Goal: Task Accomplishment & Management: Complete application form

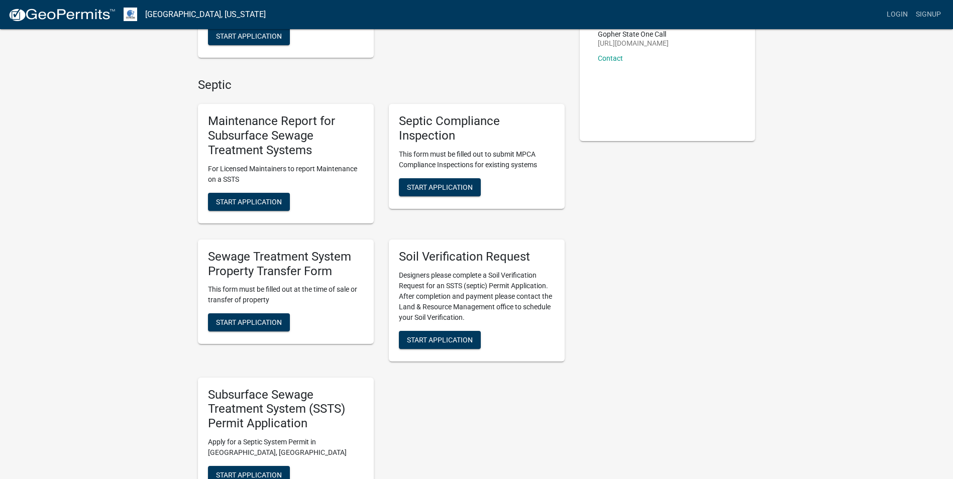
scroll to position [201, 0]
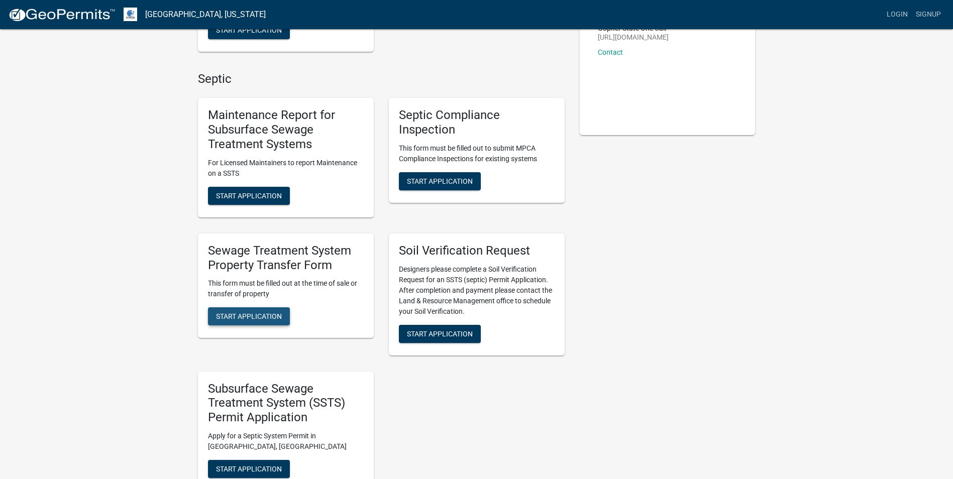
click at [259, 312] on span "Start Application" at bounding box center [249, 316] width 66 height 8
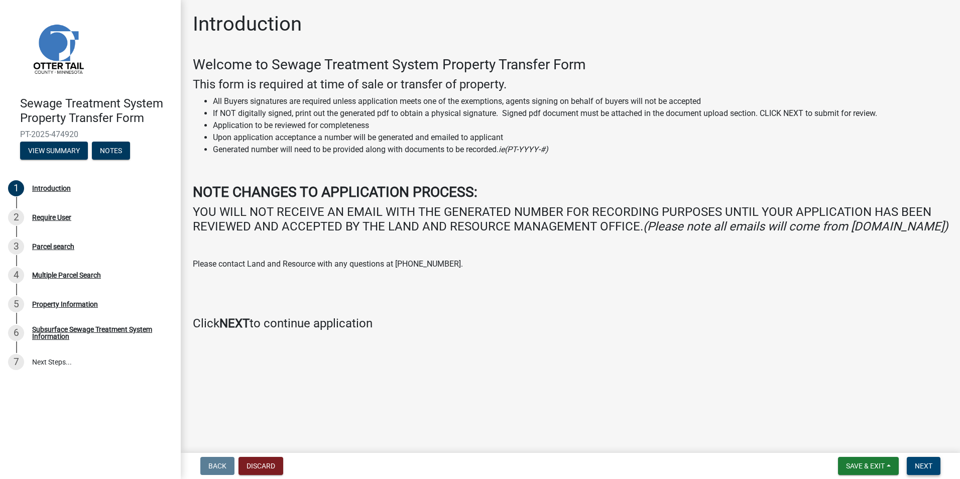
click at [922, 464] on span "Next" at bounding box center [924, 466] width 18 height 8
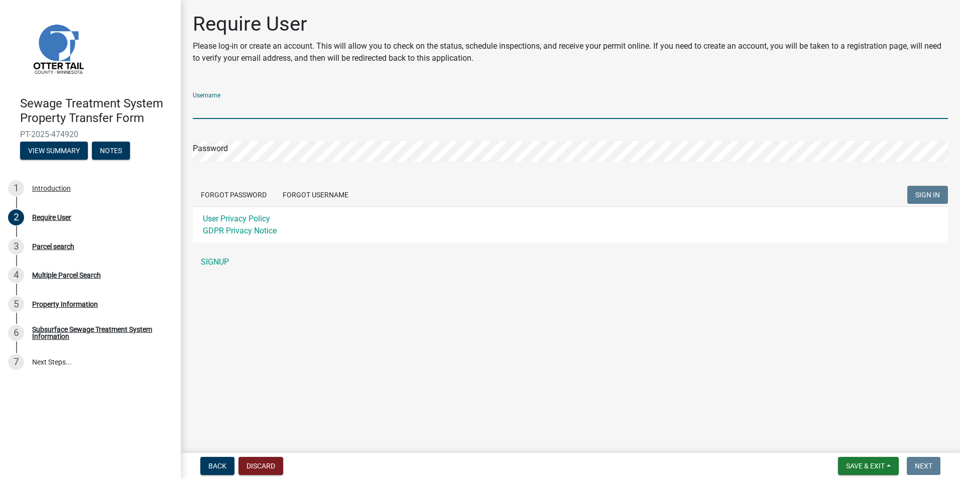
click at [214, 115] on input "Username" at bounding box center [570, 108] width 755 height 21
type input "[PERSON_NAME][EMAIL_ADDRESS][DOMAIN_NAME]"
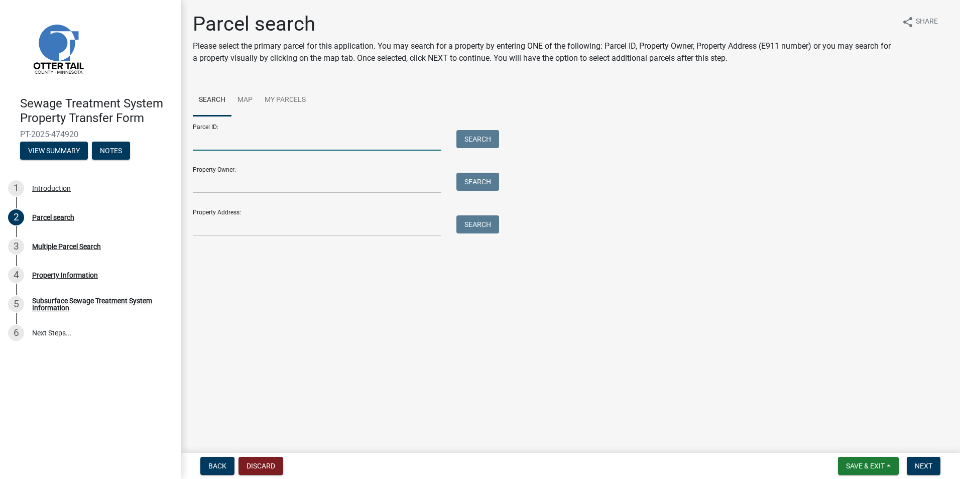
click at [213, 141] on input "Parcel ID:" at bounding box center [317, 140] width 249 height 21
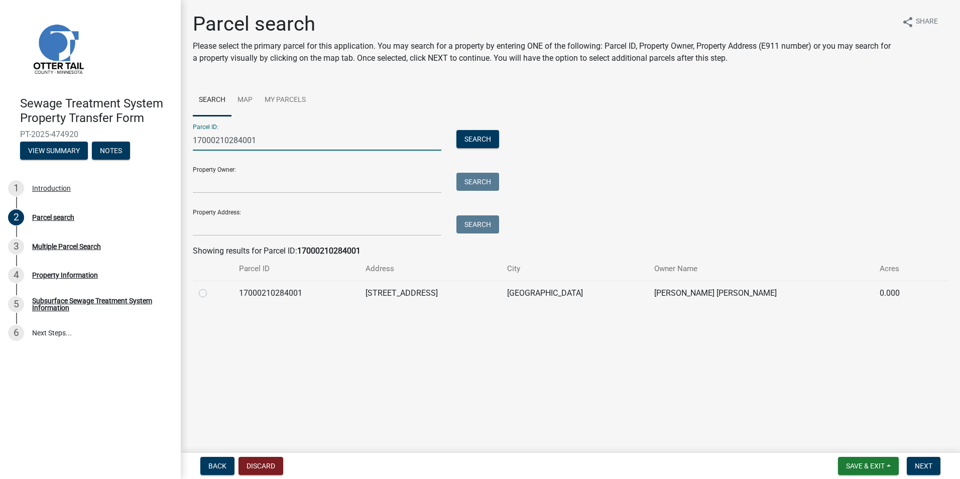
type input "17000210284001"
click at [211, 287] on label at bounding box center [211, 287] width 0 height 0
click at [211, 292] on input "radio" at bounding box center [214, 290] width 7 height 7
radio input "true"
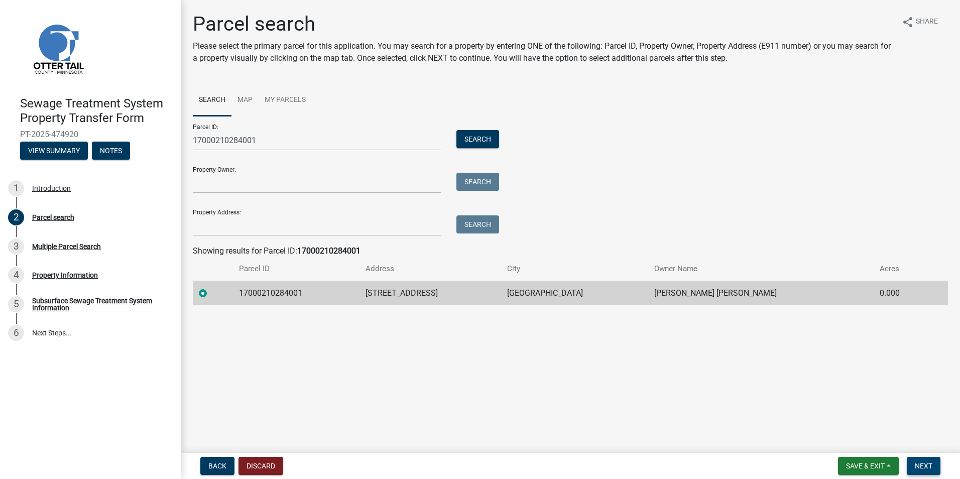
click at [924, 464] on span "Next" at bounding box center [924, 466] width 18 height 8
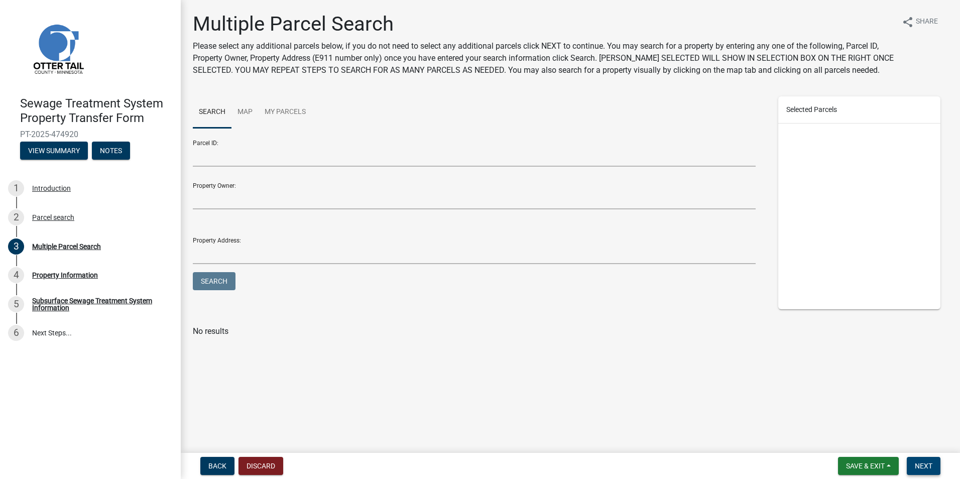
click at [918, 464] on span "Next" at bounding box center [924, 466] width 18 height 8
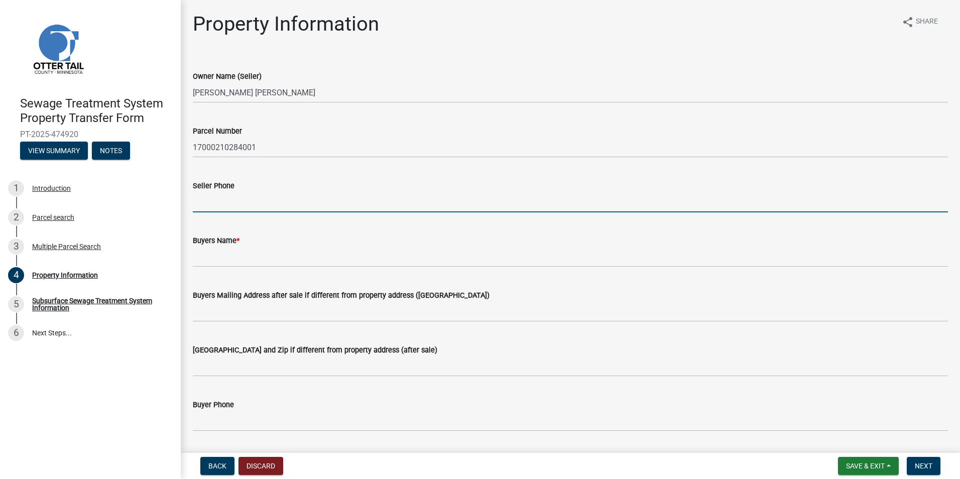
click at [272, 200] on input "Seller Phone" at bounding box center [570, 202] width 755 height 21
type input "[PHONE_NUMBER]"
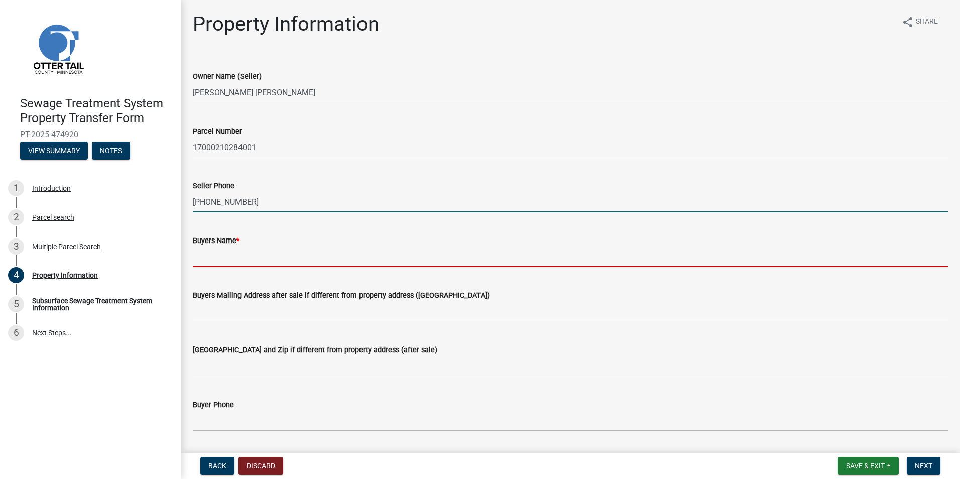
click at [249, 260] on input "Buyers Name *" at bounding box center [570, 257] width 755 height 21
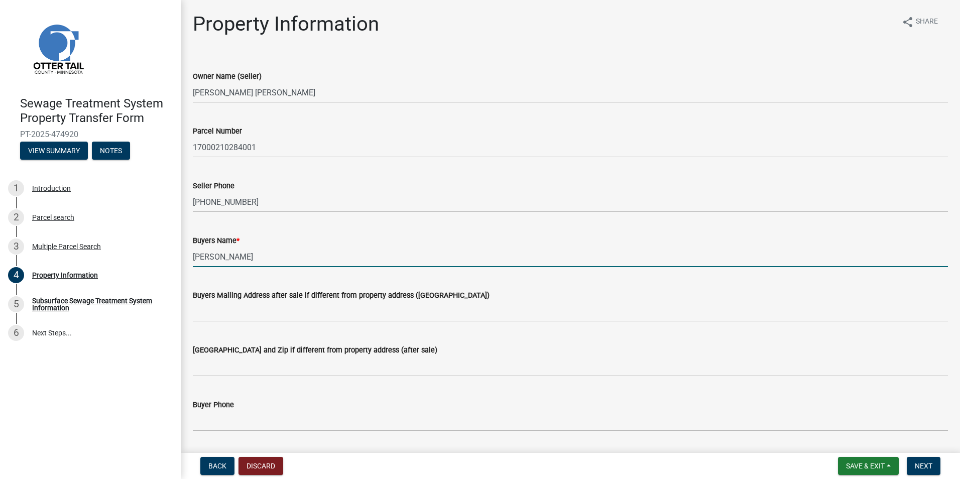
type input "[PERSON_NAME]"
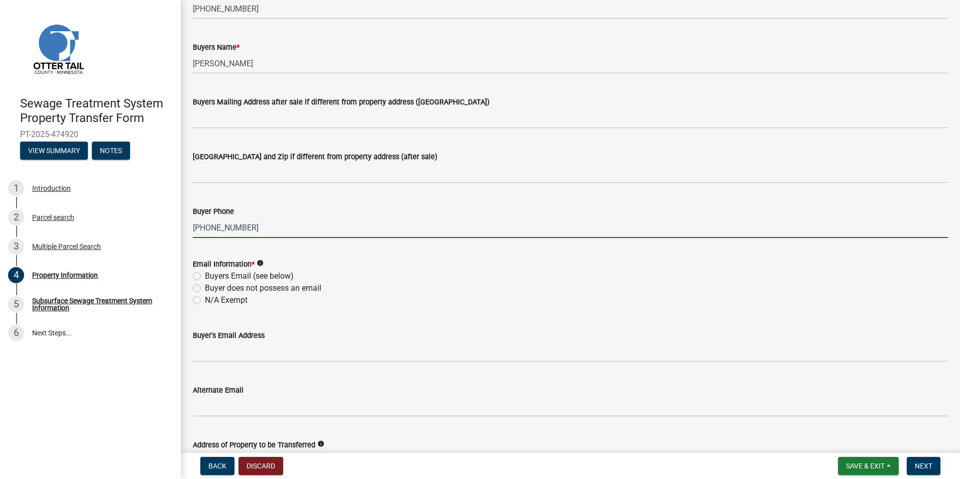
scroll to position [201, 0]
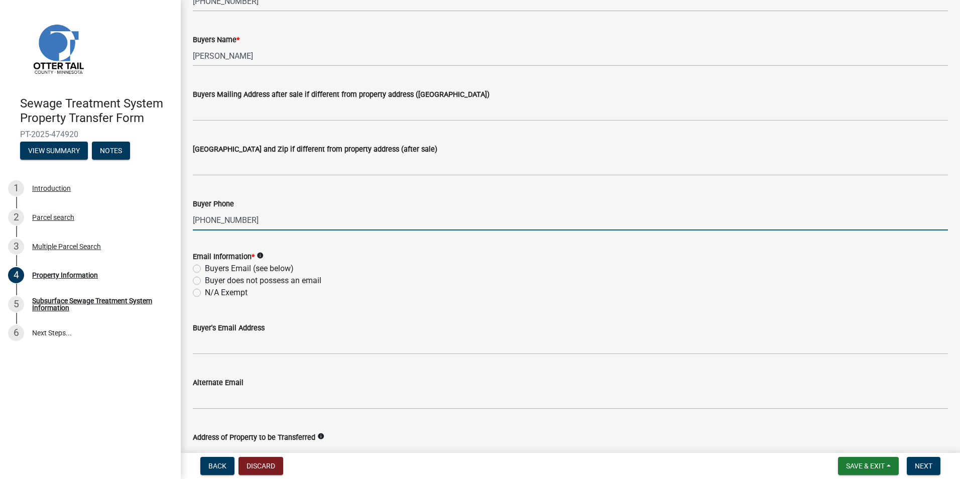
type input "[PHONE_NUMBER]"
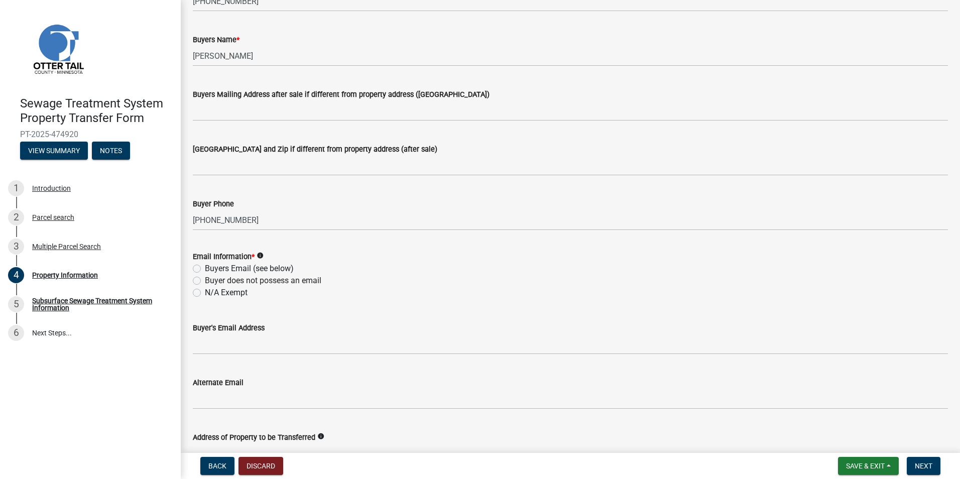
click at [205, 265] on label "Buyers Email (see below)" at bounding box center [249, 269] width 89 height 12
click at [205, 265] on input "Buyers Email (see below)" at bounding box center [208, 266] width 7 height 7
radio input "true"
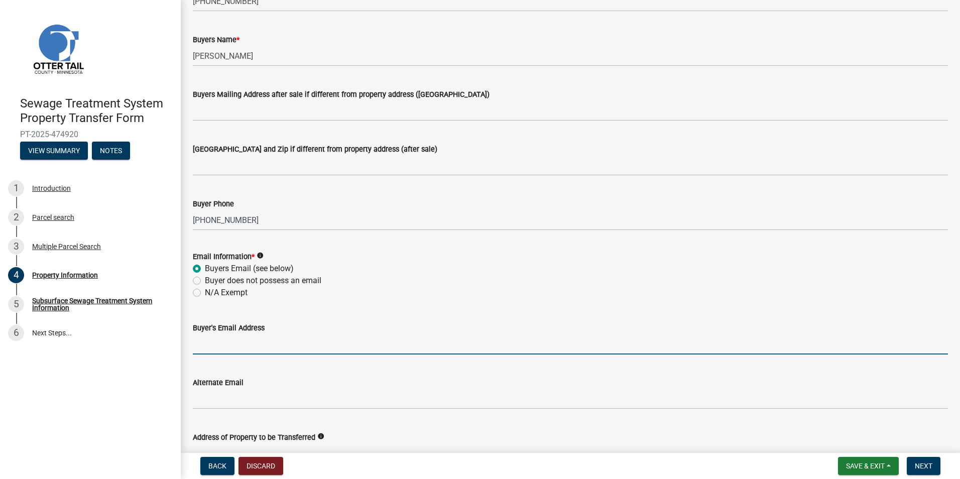
click at [215, 338] on input "Buyer's Email Address" at bounding box center [570, 344] width 755 height 21
type input "[EMAIL_ADDRESS][DOMAIN_NAME]"
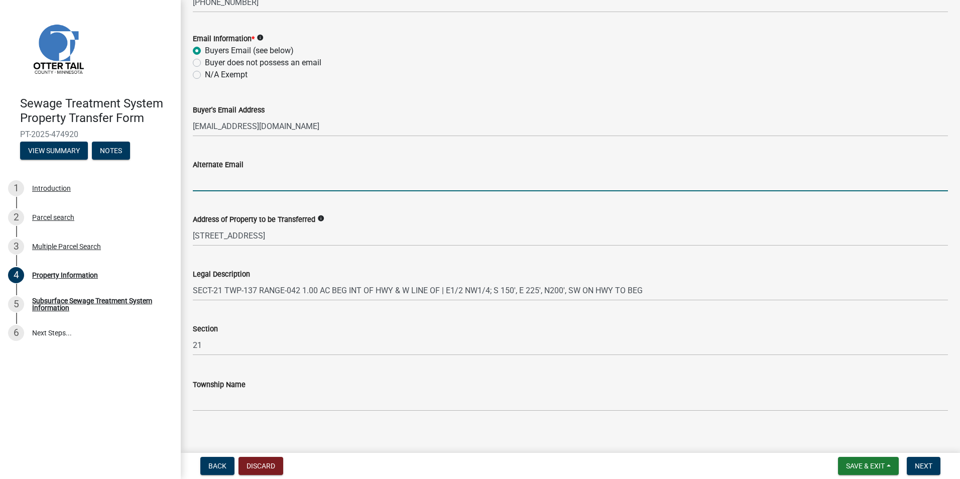
scroll to position [428, 0]
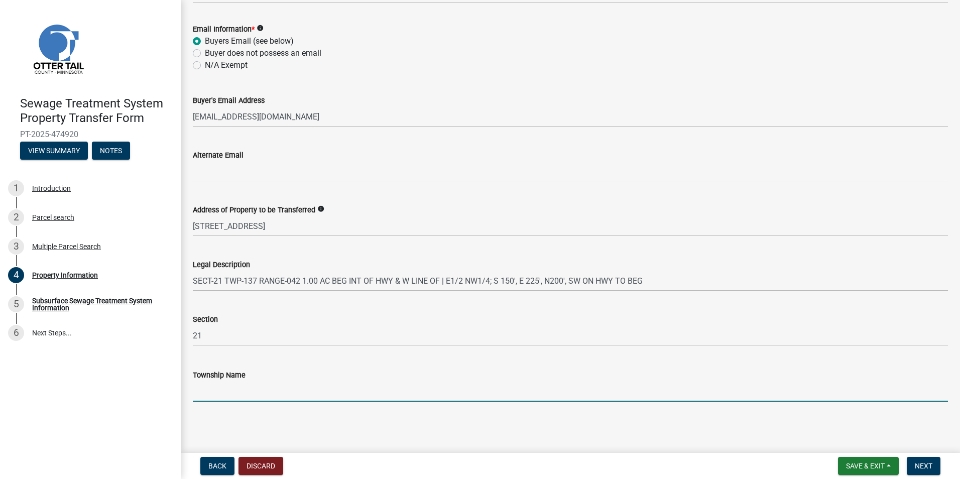
click at [224, 390] on input "Township Name" at bounding box center [570, 391] width 755 height 21
type input "[PERSON_NAME]"
click at [930, 465] on span "Next" at bounding box center [924, 466] width 18 height 8
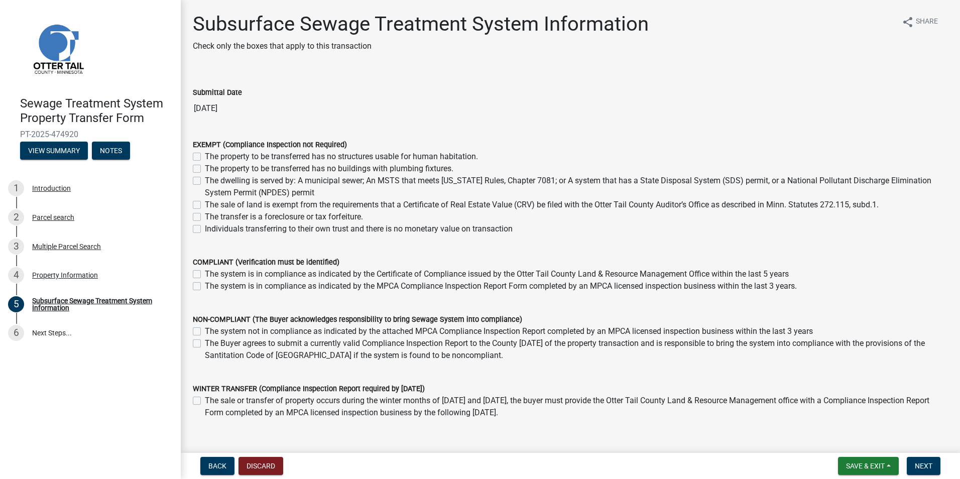
click at [205, 277] on label "The system is in compliance as indicated by the Certificate of Compliance issue…" at bounding box center [497, 274] width 584 height 12
click at [205, 275] on input "The system is in compliance as indicated by the Certificate of Compliance issue…" at bounding box center [208, 271] width 7 height 7
checkbox input "true"
checkbox input "false"
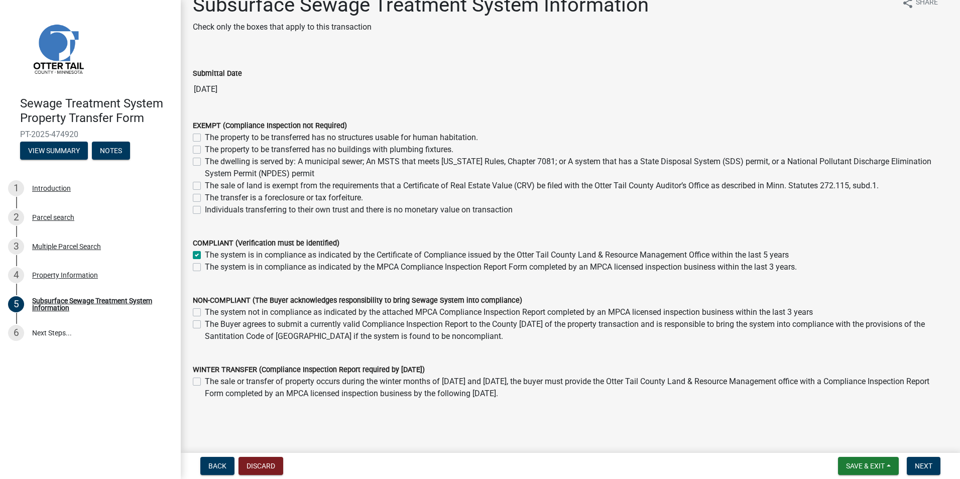
scroll to position [50, 0]
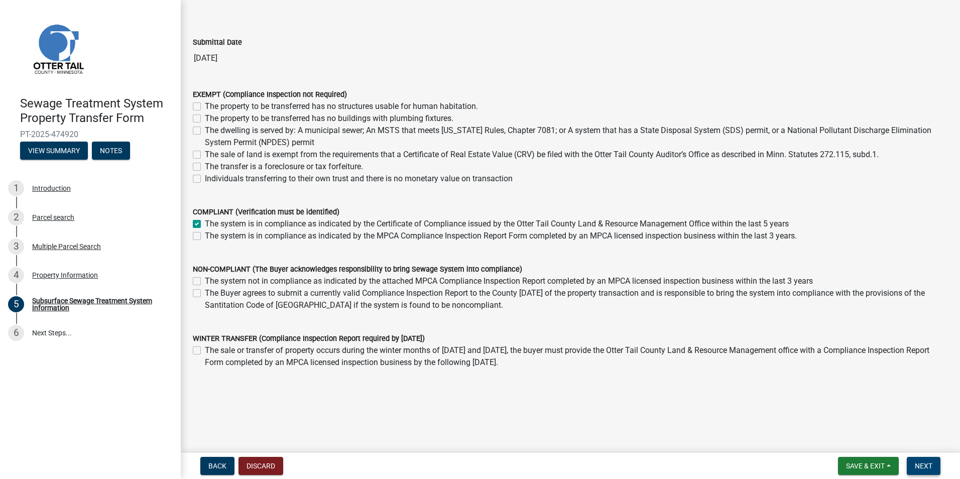
click at [918, 467] on span "Next" at bounding box center [924, 466] width 18 height 8
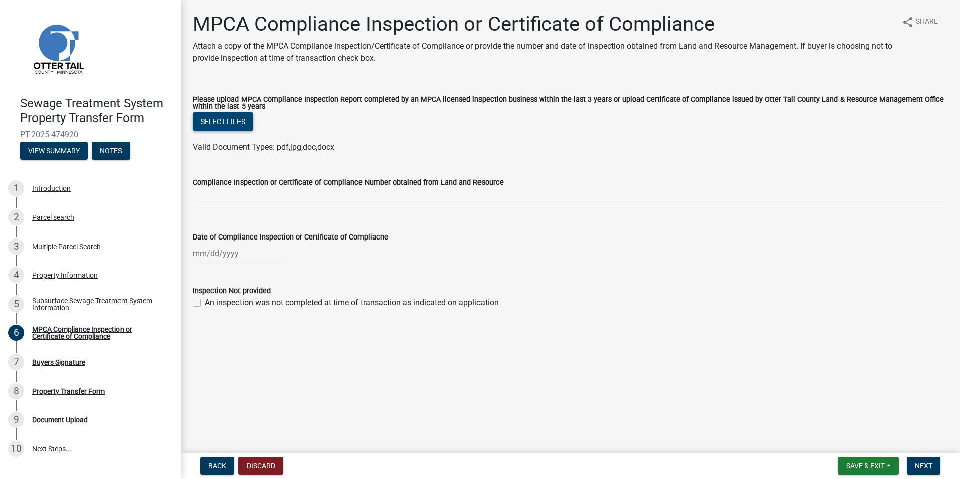
click at [222, 121] on button "Select files" at bounding box center [223, 122] width 60 height 18
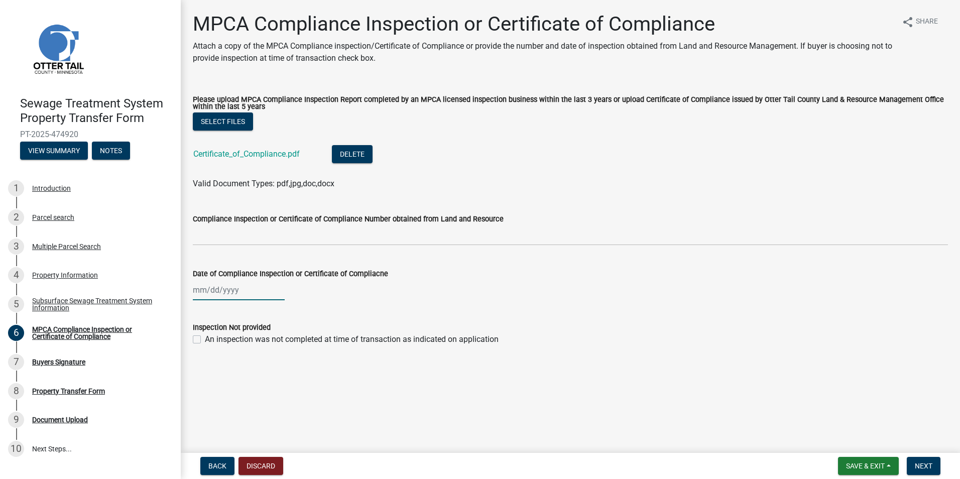
click at [199, 283] on div at bounding box center [239, 290] width 92 height 21
select select "9"
select select "2025"
click at [199, 309] on button "Previous month" at bounding box center [203, 311] width 12 height 16
select select "8"
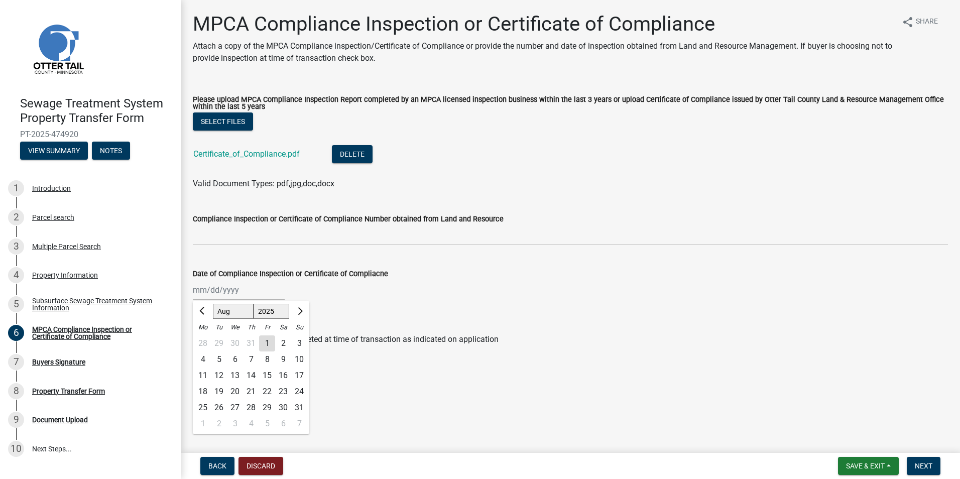
click at [265, 405] on div "29" at bounding box center [267, 408] width 16 height 16
type input "[DATE]"
click at [205, 340] on label "An inspection was not completed at time of transaction as indicated on applicat…" at bounding box center [352, 339] width 294 height 12
click at [205, 340] on input "An inspection was not completed at time of transaction as indicated on applicat…" at bounding box center [208, 336] width 7 height 7
click at [205, 340] on label "An inspection was not completed at time of transaction as indicated on applicat…" at bounding box center [352, 339] width 294 height 12
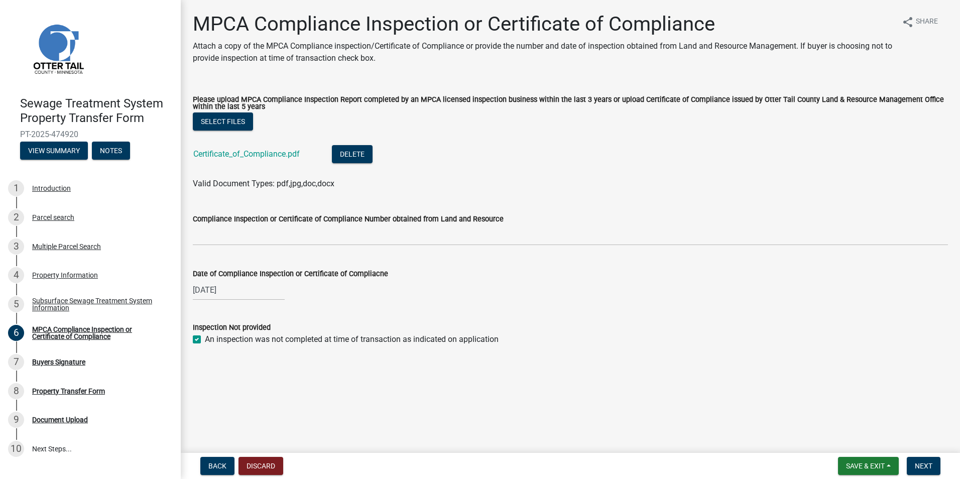
click at [205, 340] on input "An inspection was not completed at time of transaction as indicated on applicat…" at bounding box center [208, 336] width 7 height 7
checkbox input "false"
click at [924, 465] on span "Next" at bounding box center [924, 466] width 18 height 8
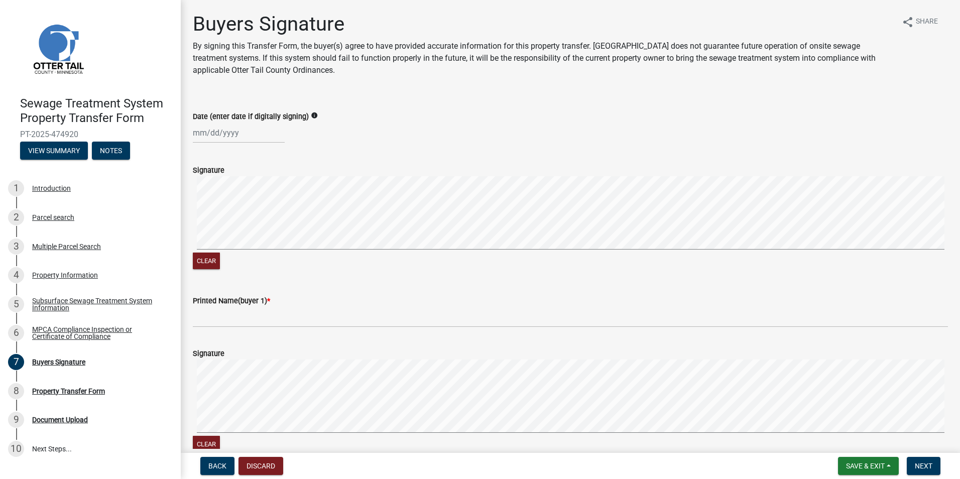
select select "9"
select select "2025"
click at [239, 135] on div "[PERSON_NAME] Feb Mar Apr [PERSON_NAME][DATE] Oct Nov [DATE] 1526 1527 1528 152…" at bounding box center [239, 133] width 92 height 21
click at [198, 196] on div "8" at bounding box center [203, 202] width 16 height 16
type input "[DATE]"
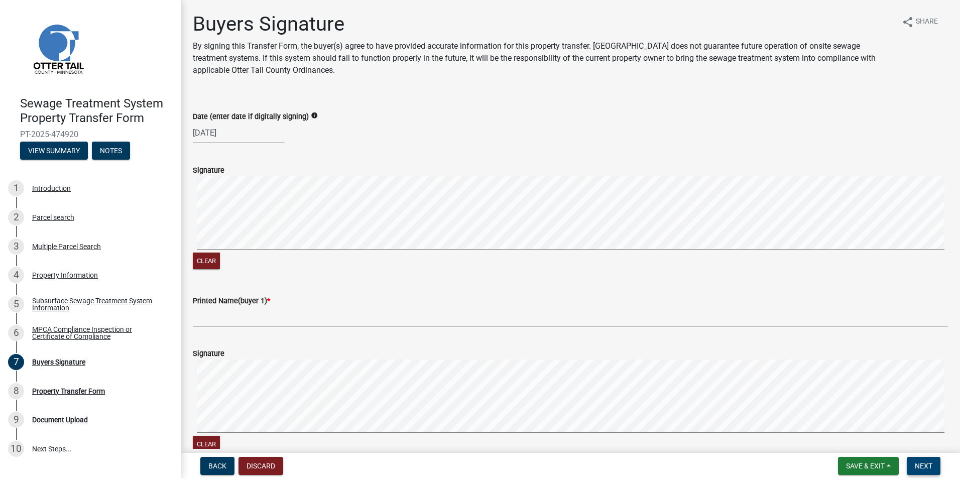
click at [934, 465] on button "Next" at bounding box center [924, 466] width 34 height 18
click at [922, 461] on button "Next" at bounding box center [924, 466] width 34 height 18
click at [921, 464] on span "Next" at bounding box center [924, 466] width 18 height 8
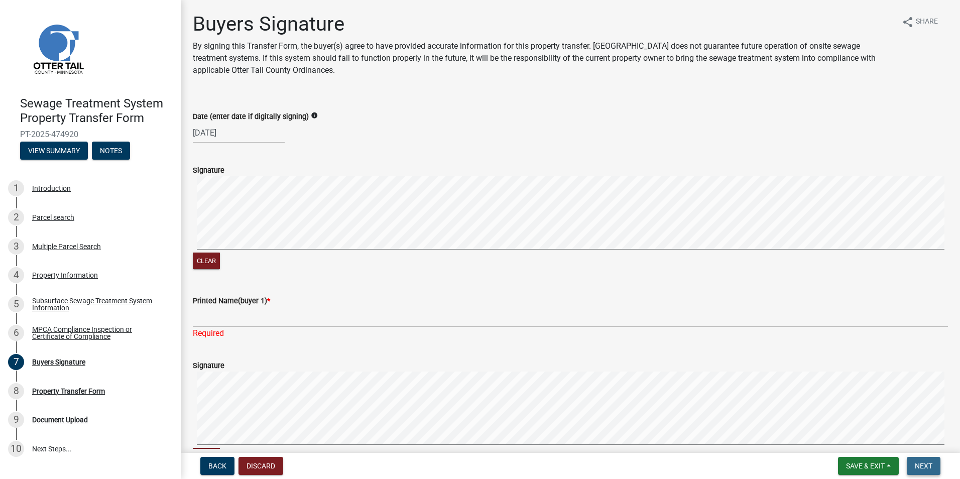
click at [921, 464] on span "Next" at bounding box center [924, 466] width 18 height 8
click at [189, 315] on div "Printed Name(buyer 1) * Required" at bounding box center [570, 310] width 770 height 59
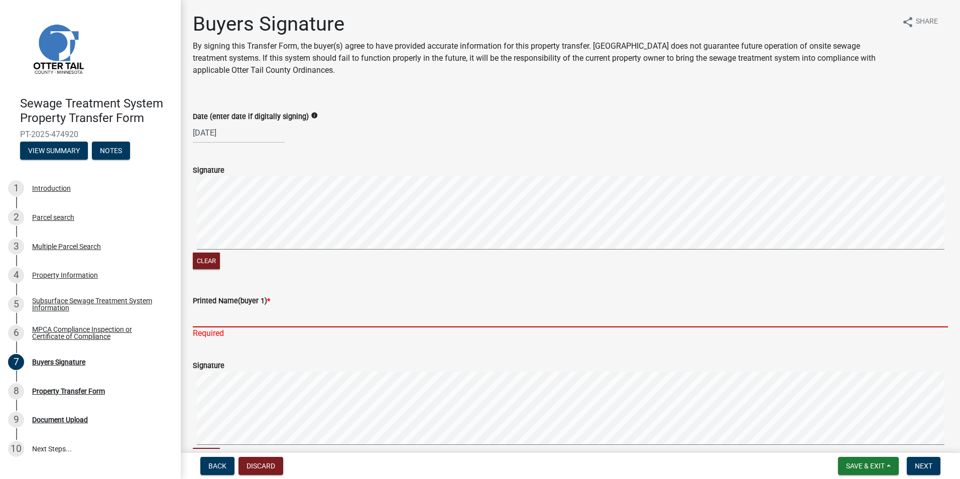
click at [239, 322] on input "Printed Name(buyer 1) *" at bounding box center [570, 317] width 755 height 21
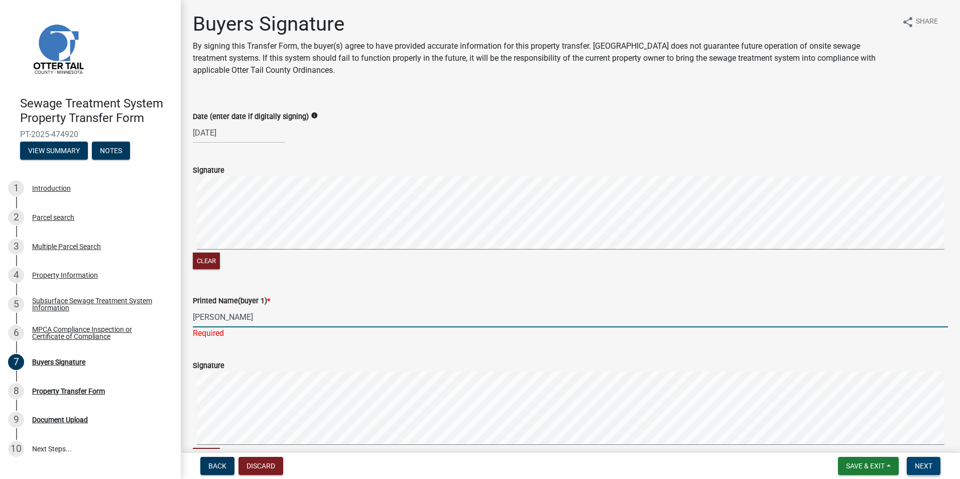
type input "[PERSON_NAME]"
click at [930, 463] on span "Next" at bounding box center [924, 466] width 18 height 8
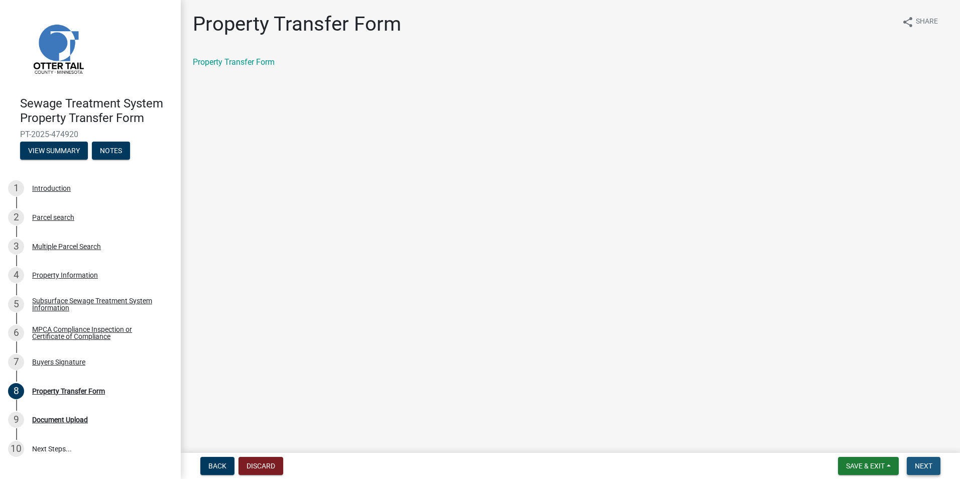
click at [930, 463] on span "Next" at bounding box center [924, 466] width 18 height 8
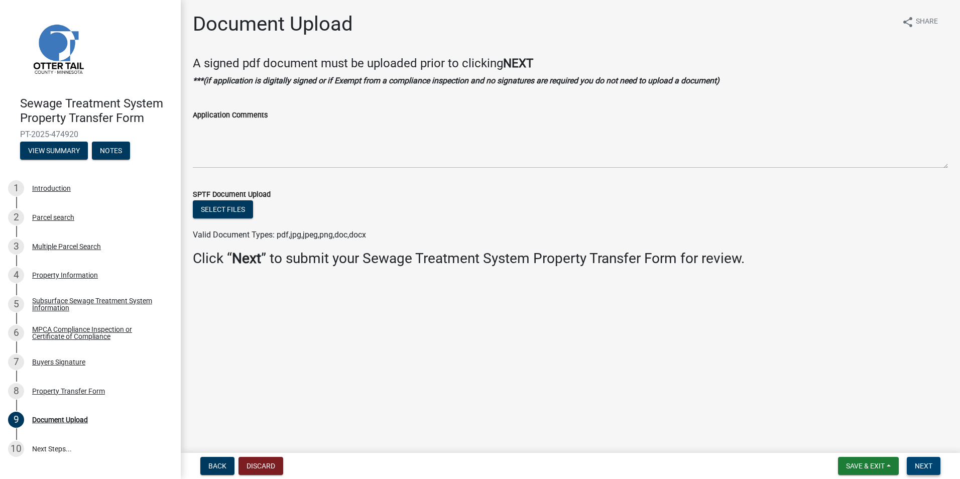
click at [920, 466] on span "Next" at bounding box center [924, 466] width 18 height 8
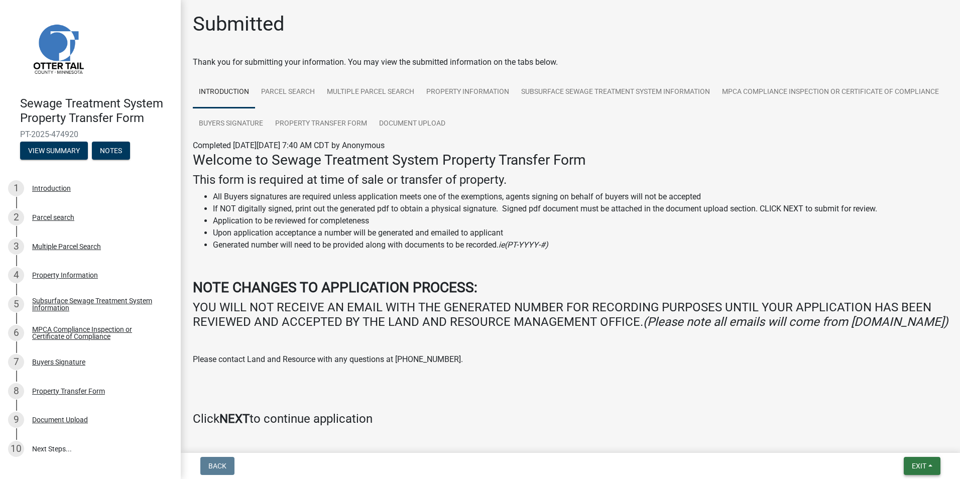
click at [932, 465] on button "Exit" at bounding box center [922, 466] width 37 height 18
